Goal: Complete application form: Complete application form

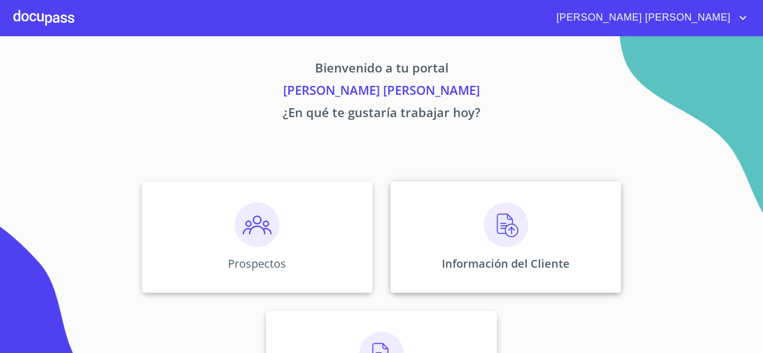
click at [500, 242] on img at bounding box center [505, 225] width 45 height 45
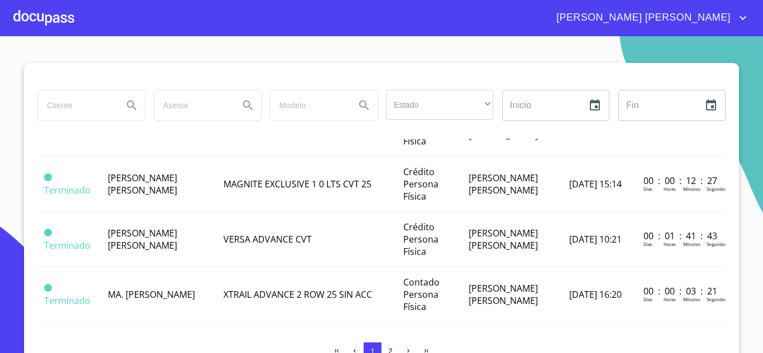
scroll to position [447, 0]
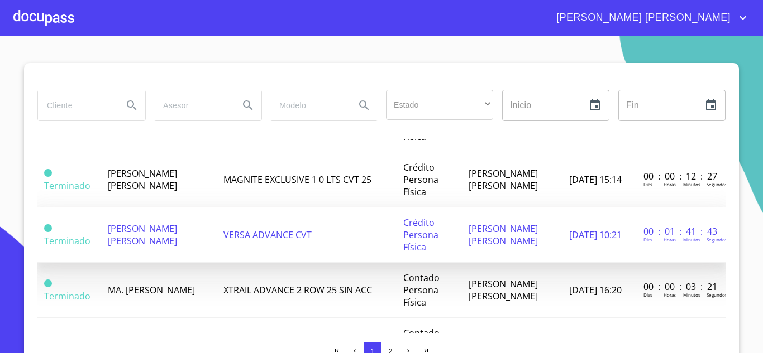
click at [173, 246] on td "[PERSON_NAME] [PERSON_NAME]" at bounding box center [158, 235] width 115 height 55
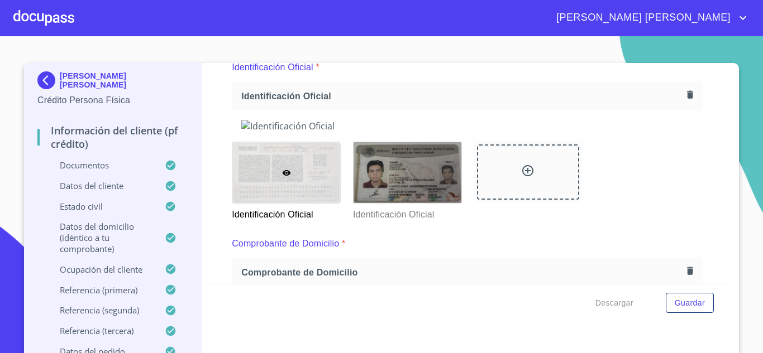
scroll to position [112, 0]
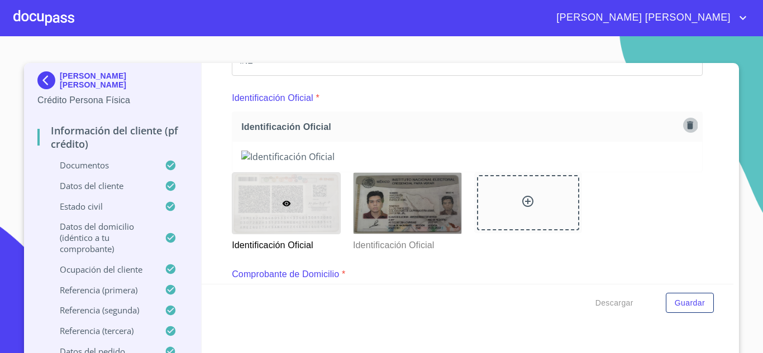
click at [684, 121] on icon "button" at bounding box center [689, 125] width 11 height 11
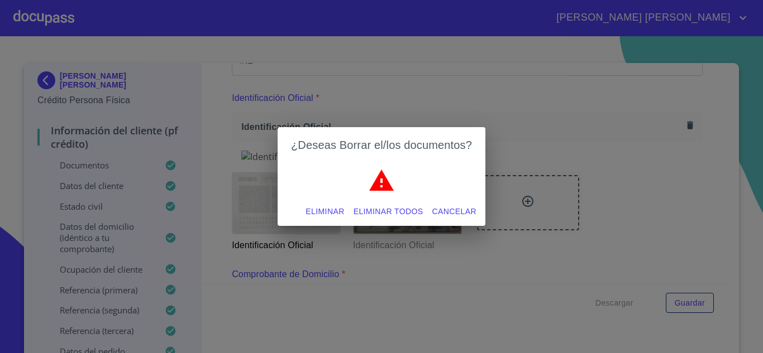
click at [334, 212] on span "Eliminar" at bounding box center [324, 212] width 39 height 14
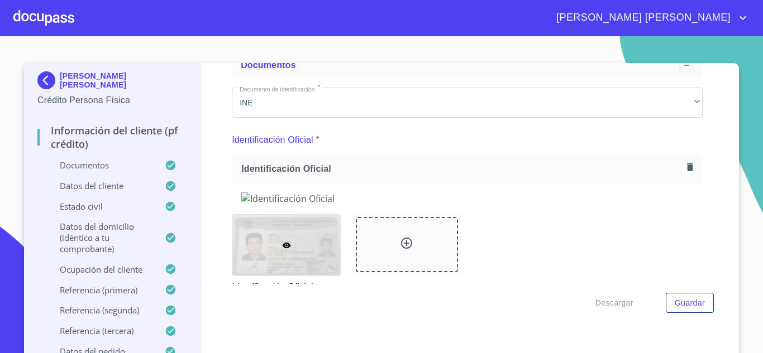
scroll to position [56, 0]
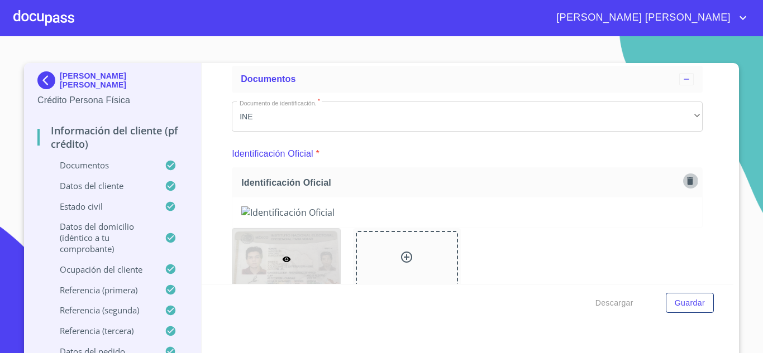
click at [687, 181] on icon "button" at bounding box center [690, 181] width 6 height 8
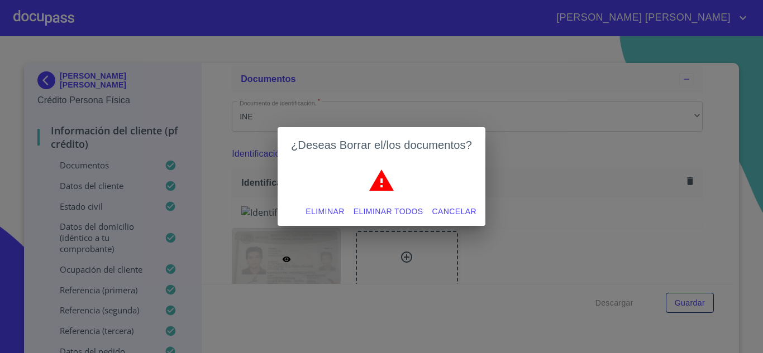
click at [339, 213] on span "Eliminar" at bounding box center [324, 212] width 39 height 14
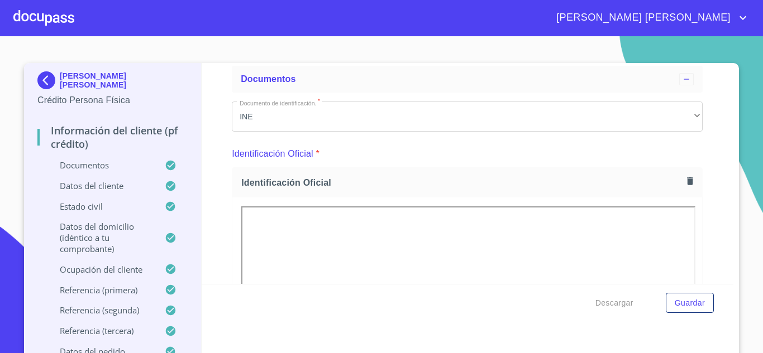
click at [729, 204] on div "[PERSON_NAME] [PERSON_NAME] Crédito Persona Física Información del cliente (PF …" at bounding box center [381, 213] width 715 height 300
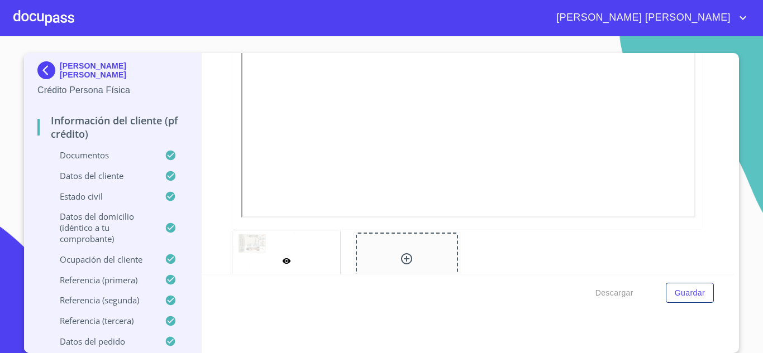
scroll to position [391, 0]
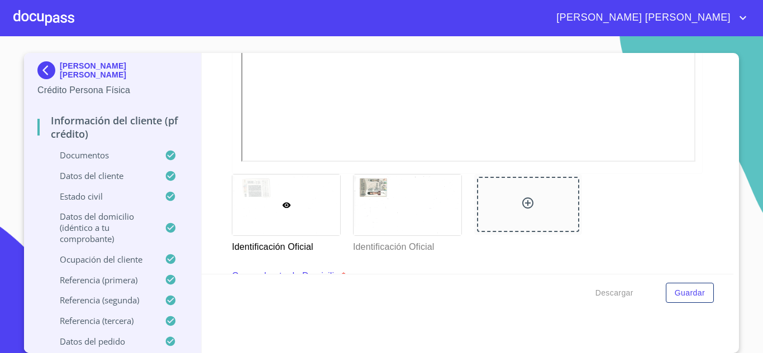
click at [730, 207] on div "[PERSON_NAME] [PERSON_NAME] Crédito Persona Física Información del cliente (PF …" at bounding box center [381, 203] width 715 height 300
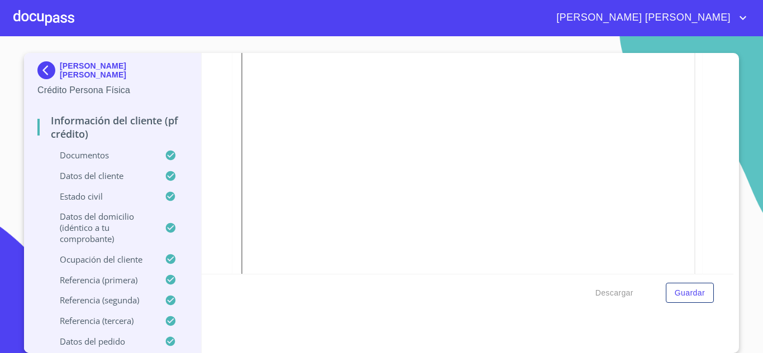
scroll to position [167, 0]
